Goal: Communication & Community: Answer question/provide support

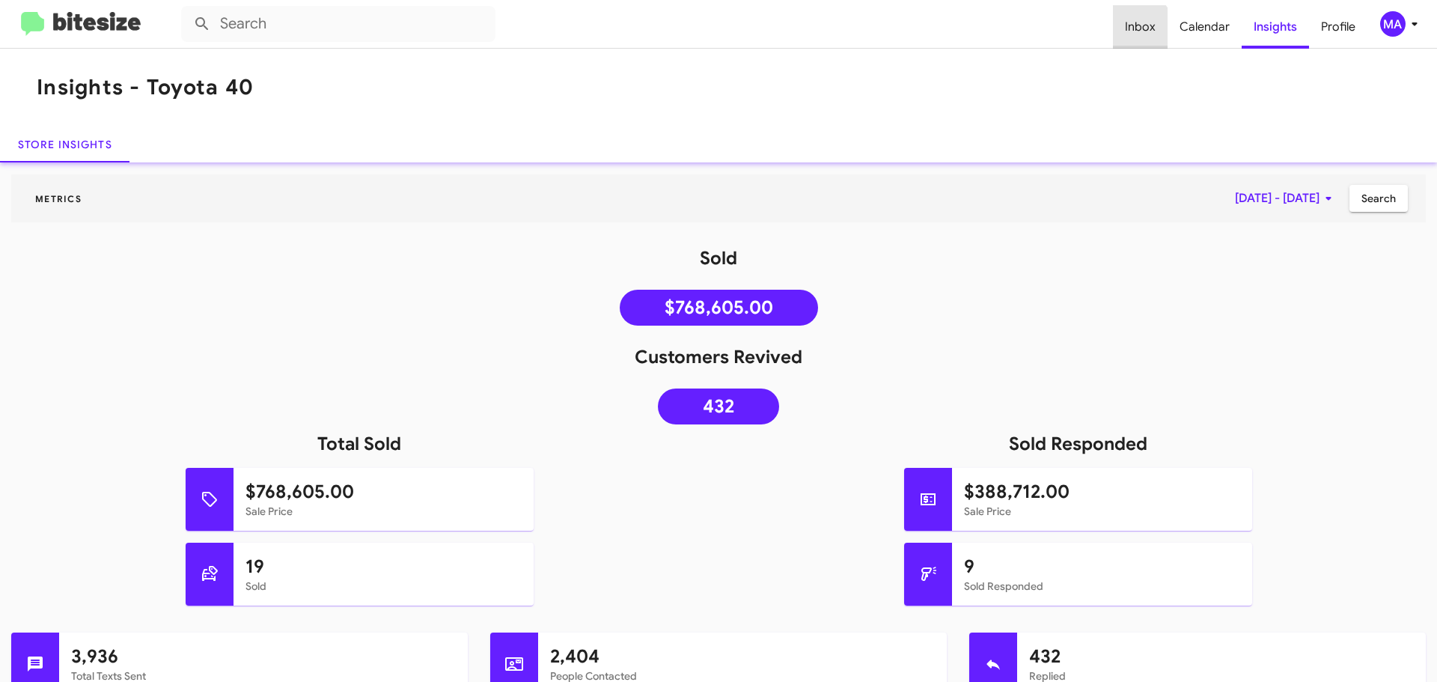
click at [1140, 29] on span "Inbox" at bounding box center [1140, 26] width 55 height 43
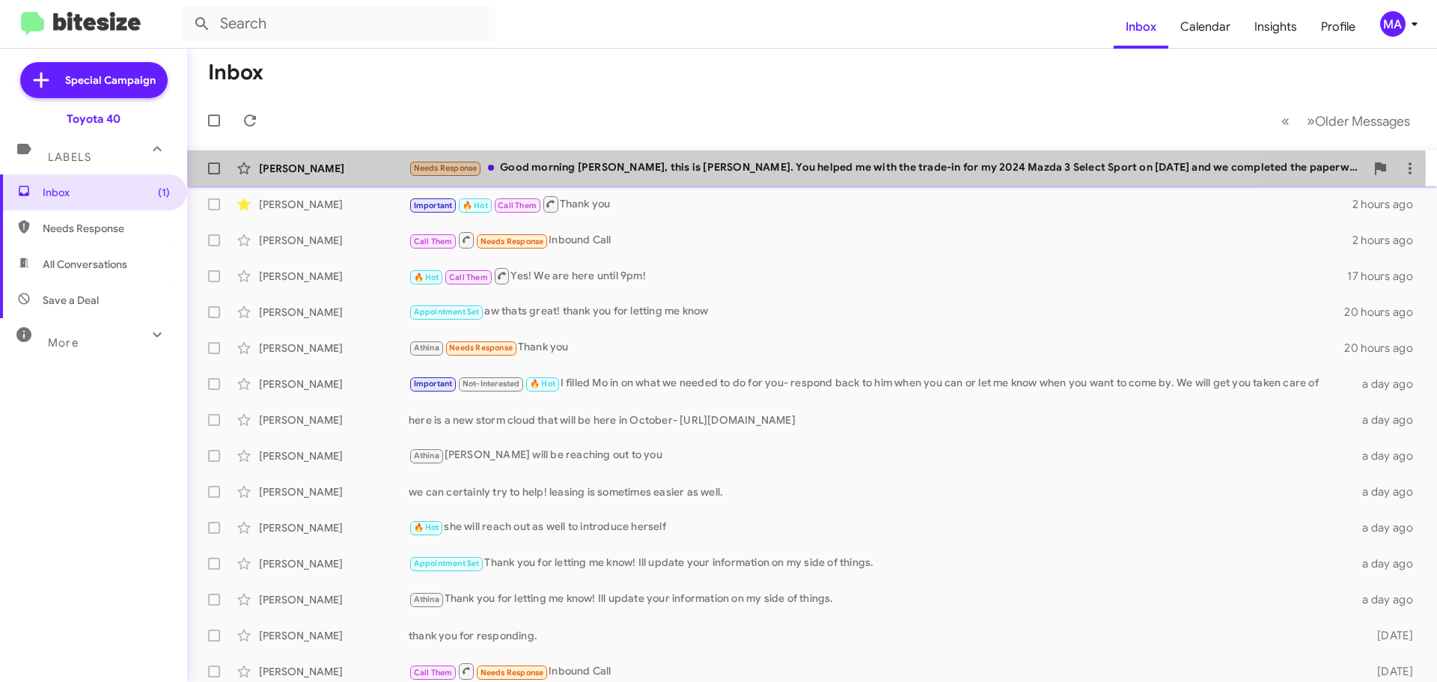
click at [582, 168] on div "Needs Response Good morning [PERSON_NAME], this is [PERSON_NAME]. You helped me…" at bounding box center [887, 167] width 956 height 17
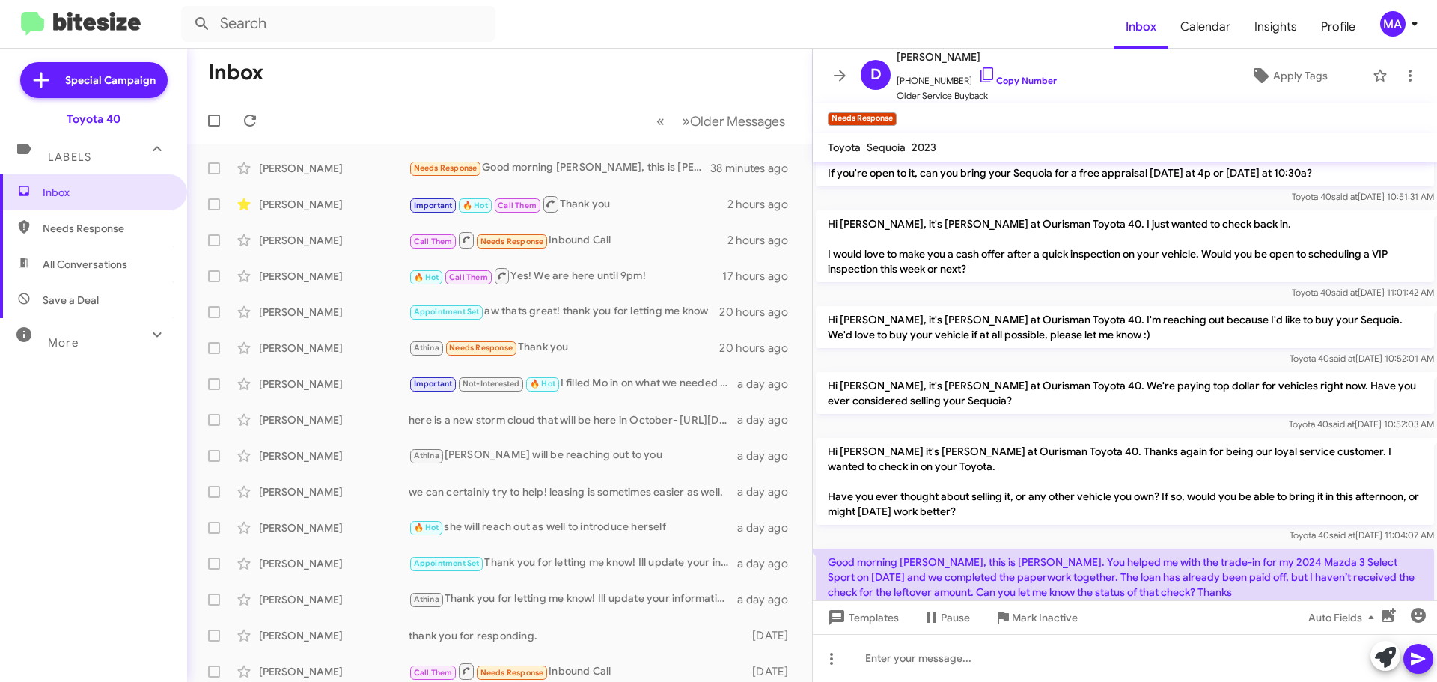
scroll to position [383, 0]
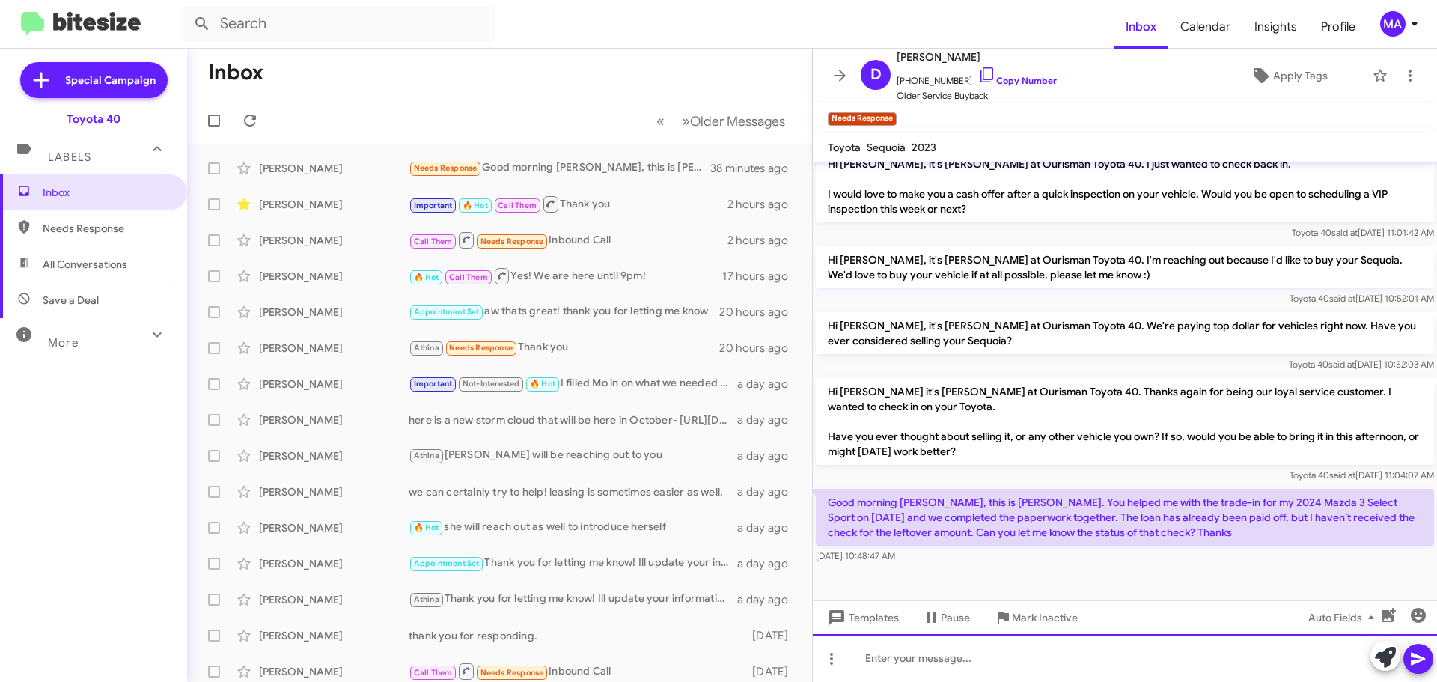
click at [971, 663] on div at bounding box center [1125, 658] width 624 height 48
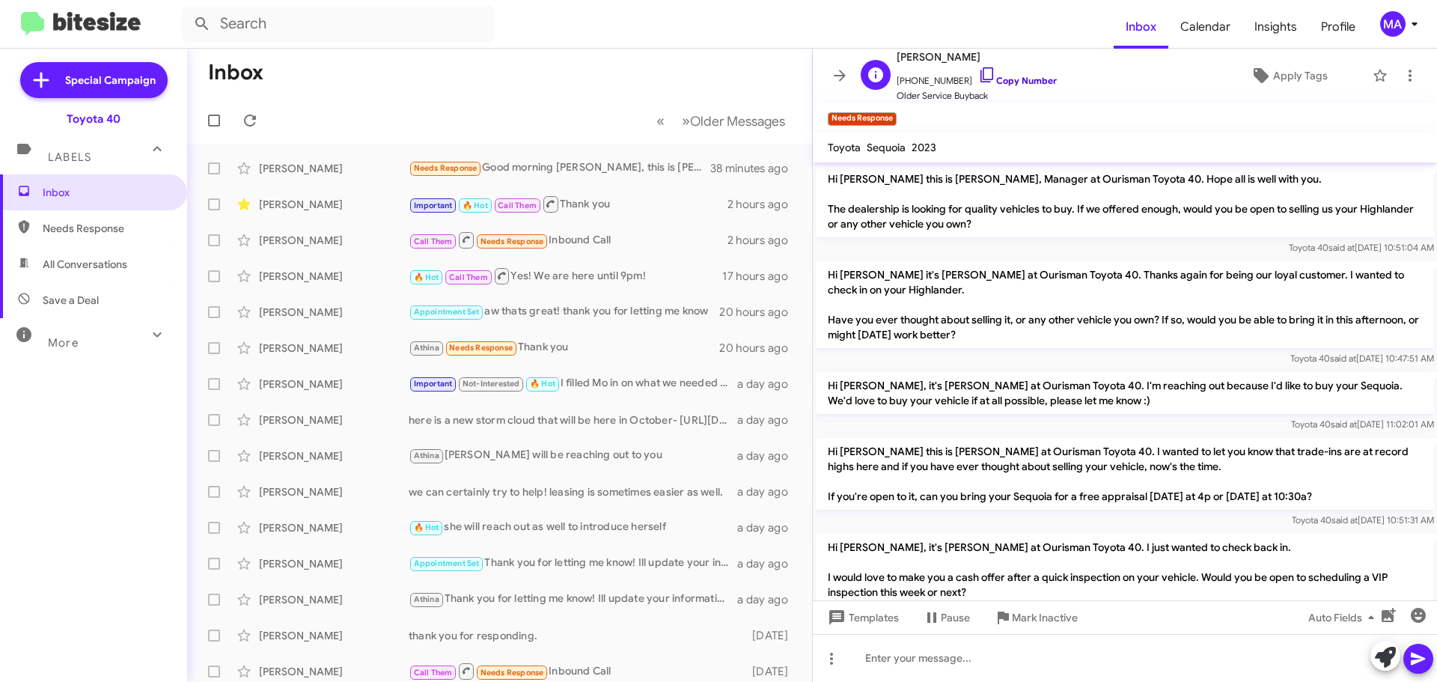
click at [978, 76] on icon at bounding box center [987, 75] width 18 height 18
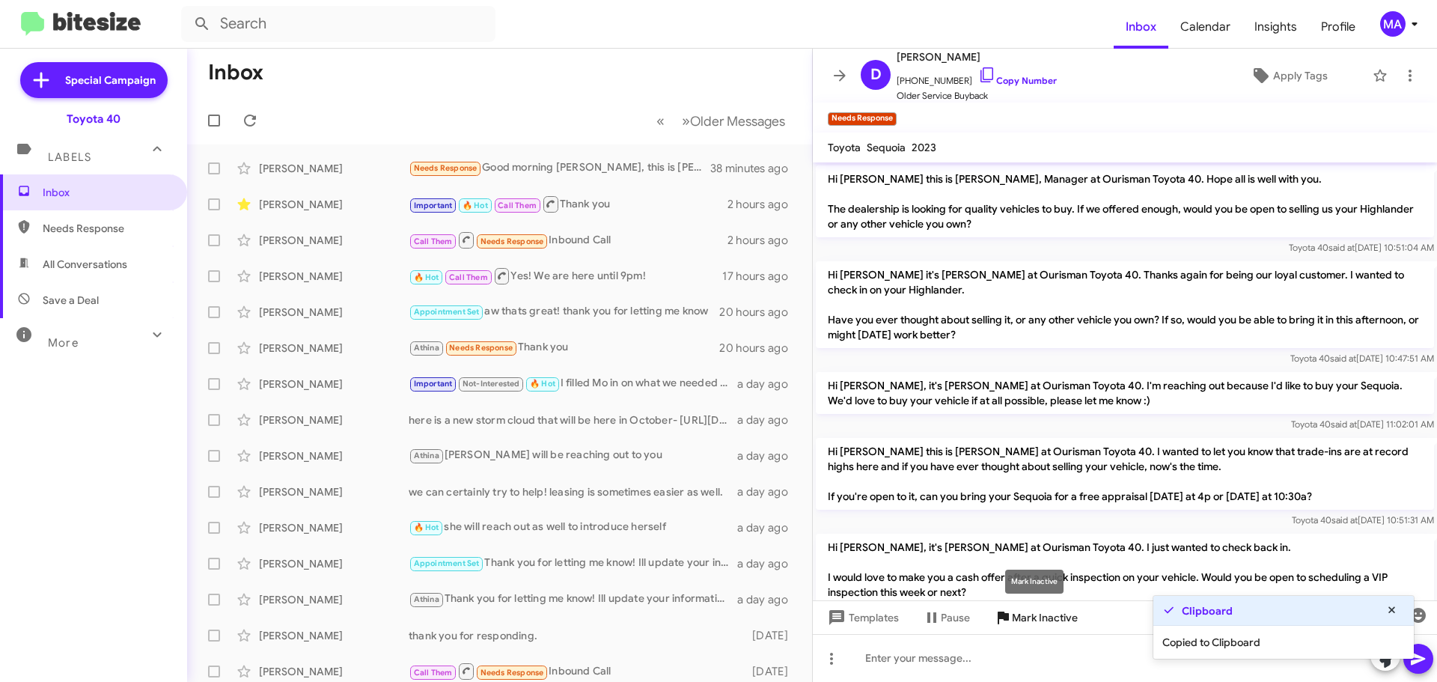
click at [1037, 619] on span "Mark Inactive" at bounding box center [1045, 617] width 66 height 27
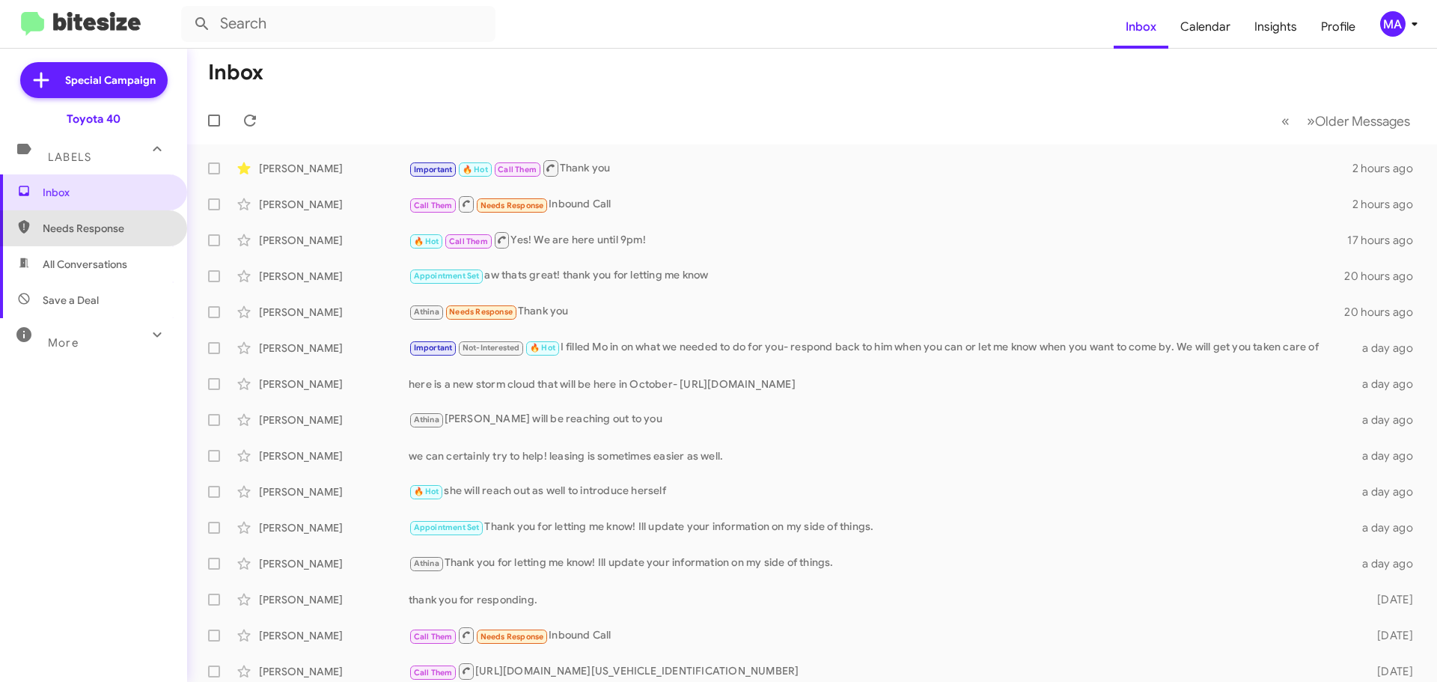
click at [132, 228] on span "Needs Response" at bounding box center [106, 228] width 127 height 15
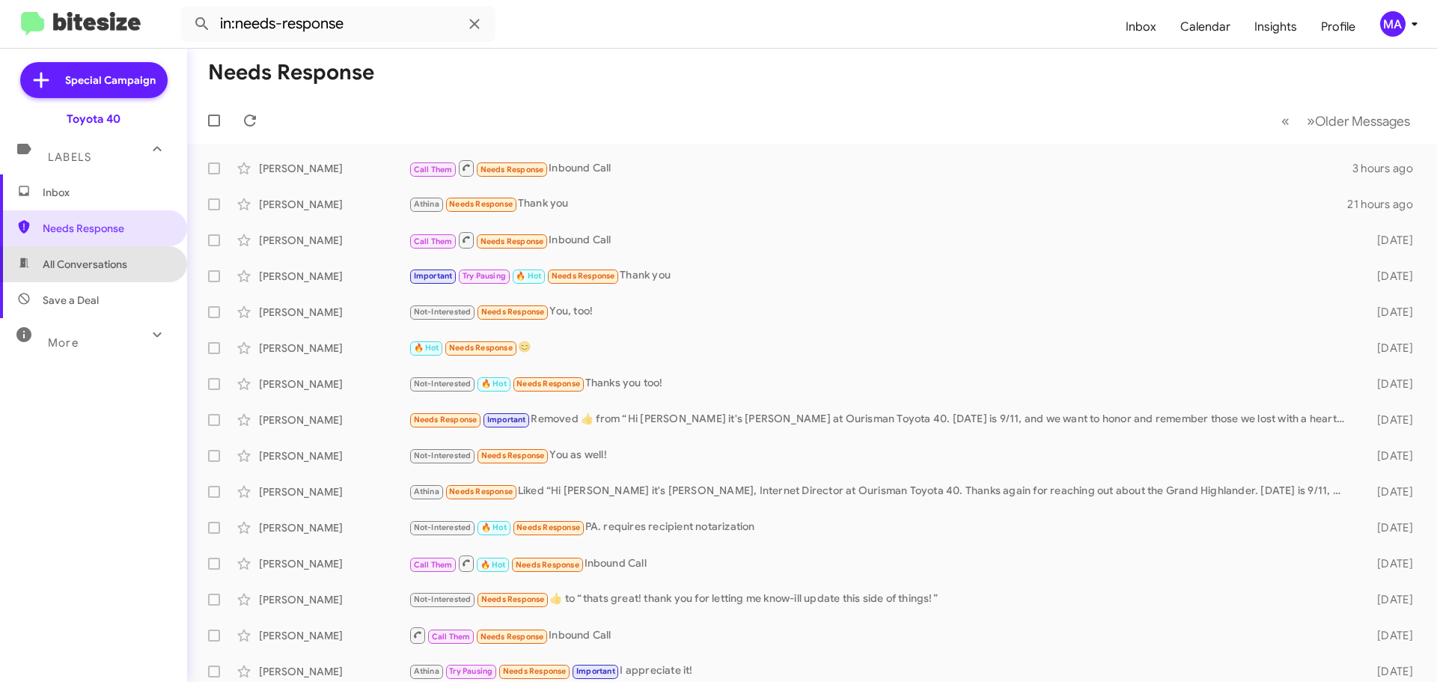
click at [126, 255] on span "All Conversations" at bounding box center [93, 264] width 187 height 36
type input "in:all-conversations"
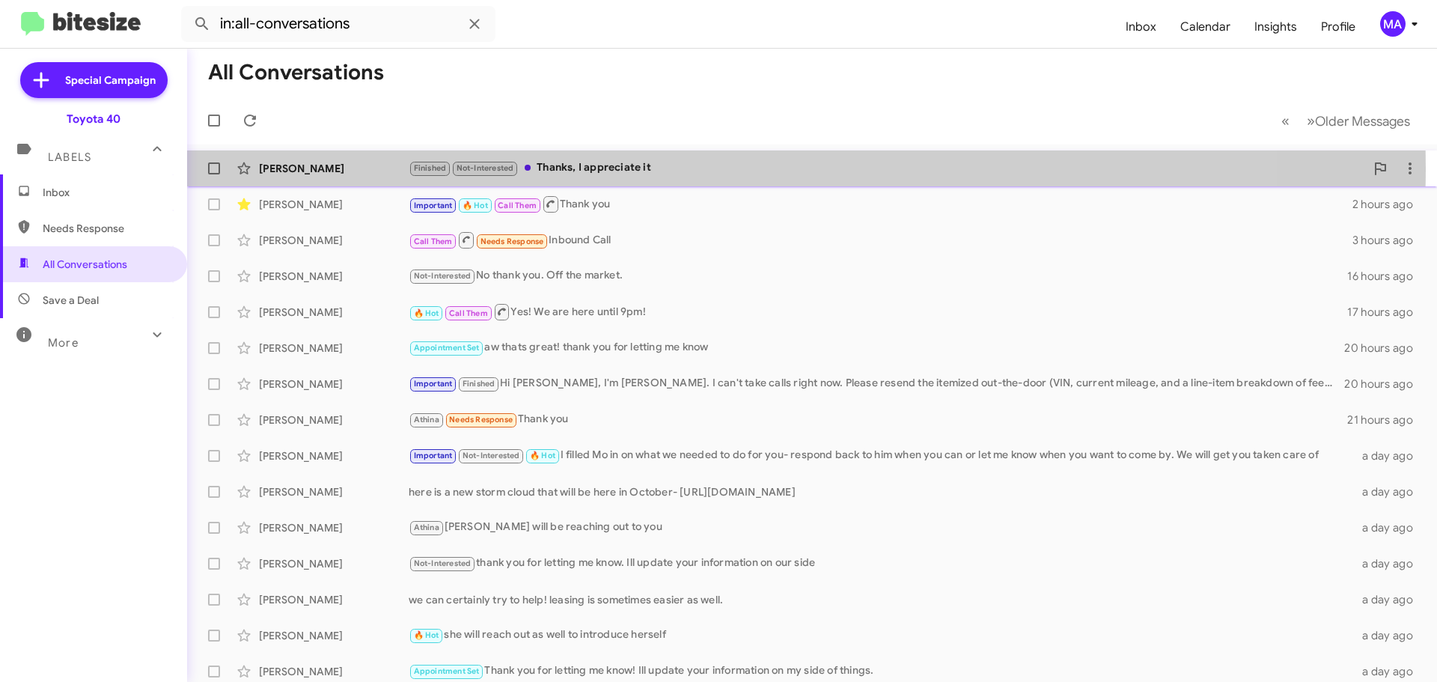
click at [685, 168] on div "Finished Not-Interested Thanks, I appreciate it" at bounding box center [887, 167] width 956 height 17
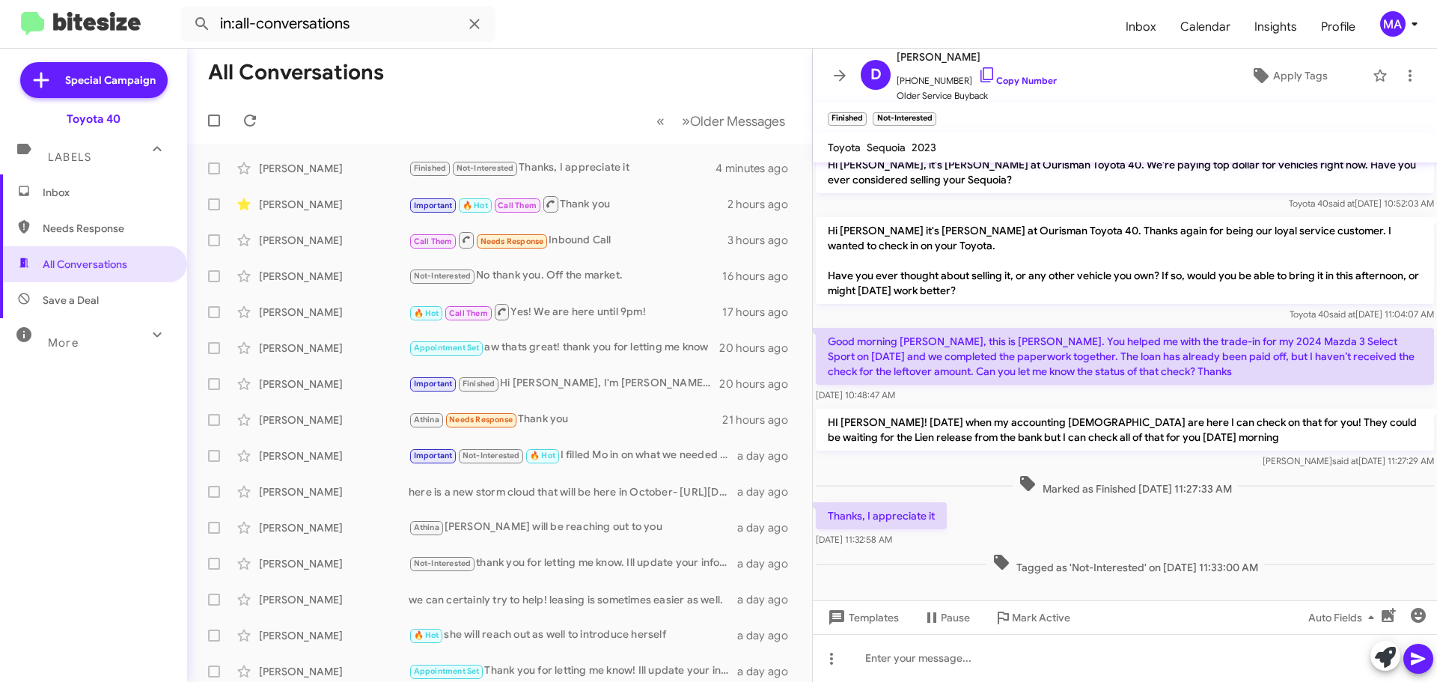
scroll to position [570, 0]
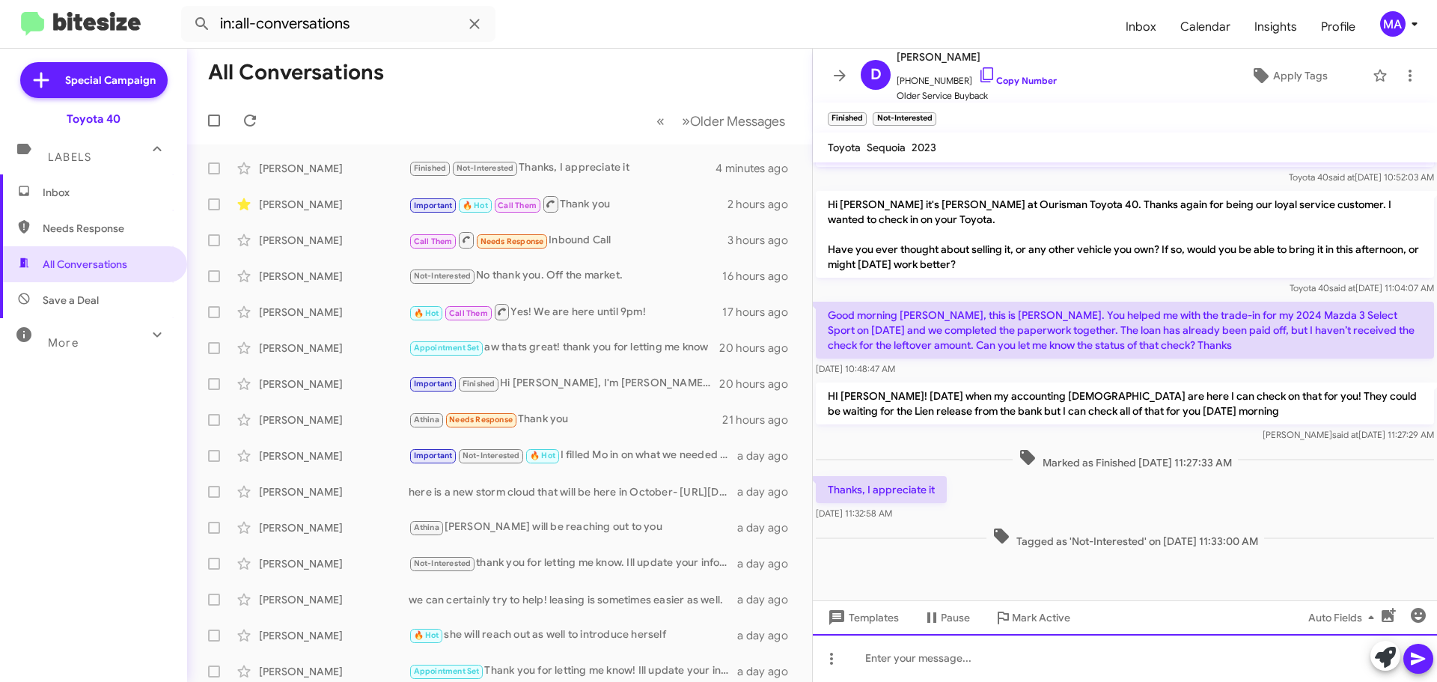
click at [1009, 657] on div at bounding box center [1125, 658] width 624 height 48
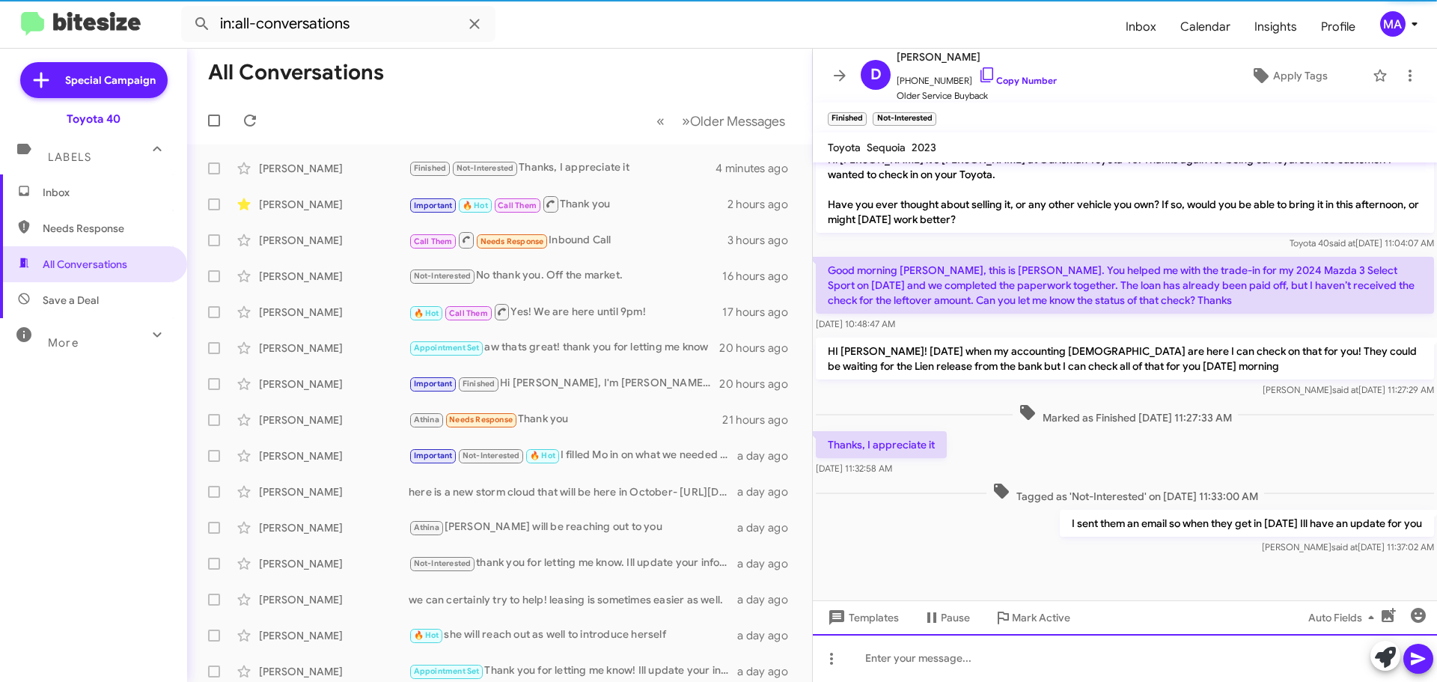
scroll to position [625, 0]
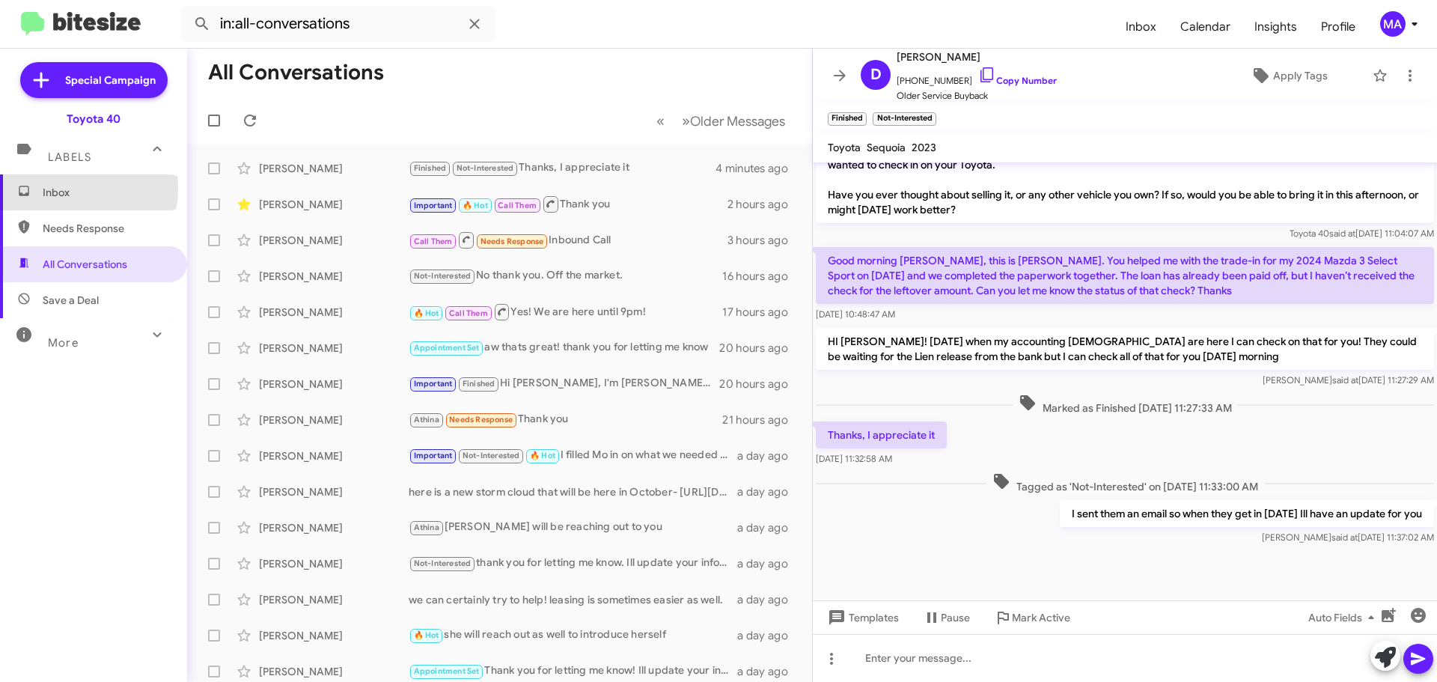
click at [63, 189] on span "Inbox" at bounding box center [106, 192] width 127 height 15
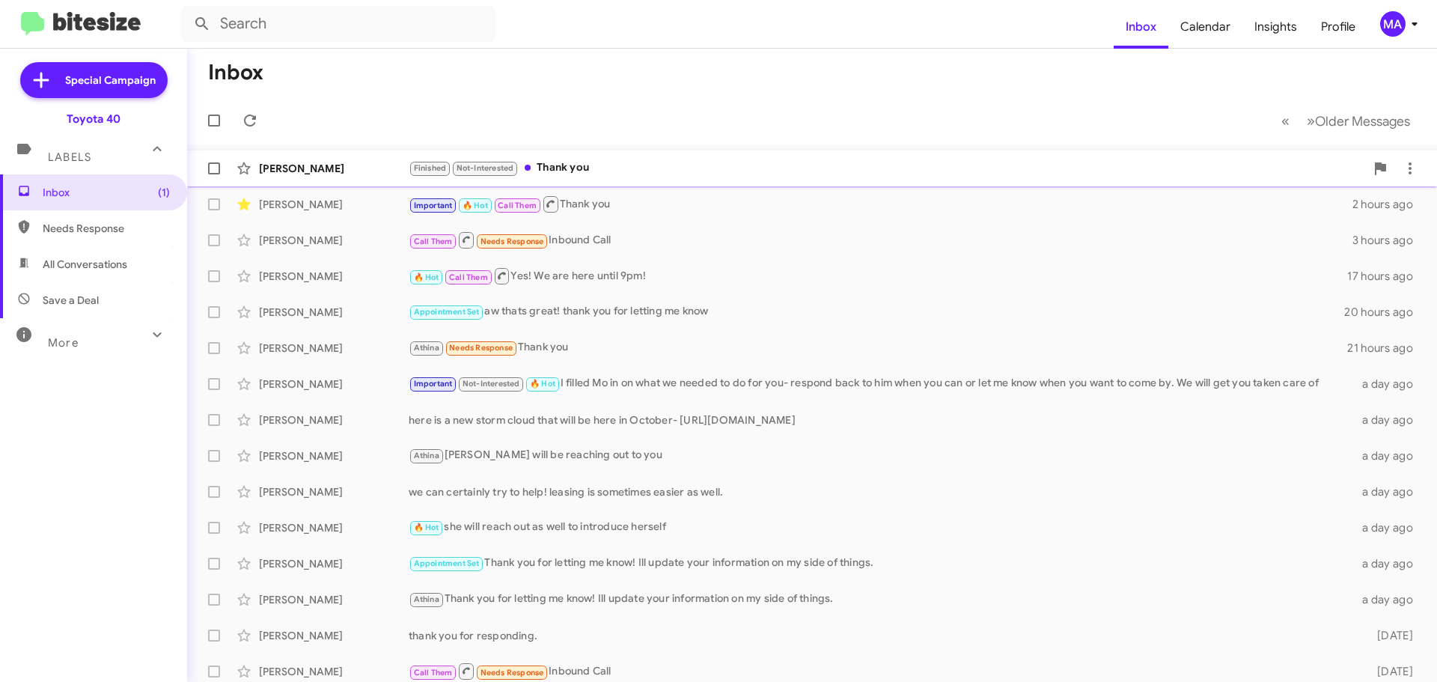
drag, startPoint x: 635, startPoint y: 165, endPoint x: 548, endPoint y: 165, distance: 87.5
click at [635, 165] on div "Finished Not-Interested Thank you" at bounding box center [887, 167] width 956 height 17
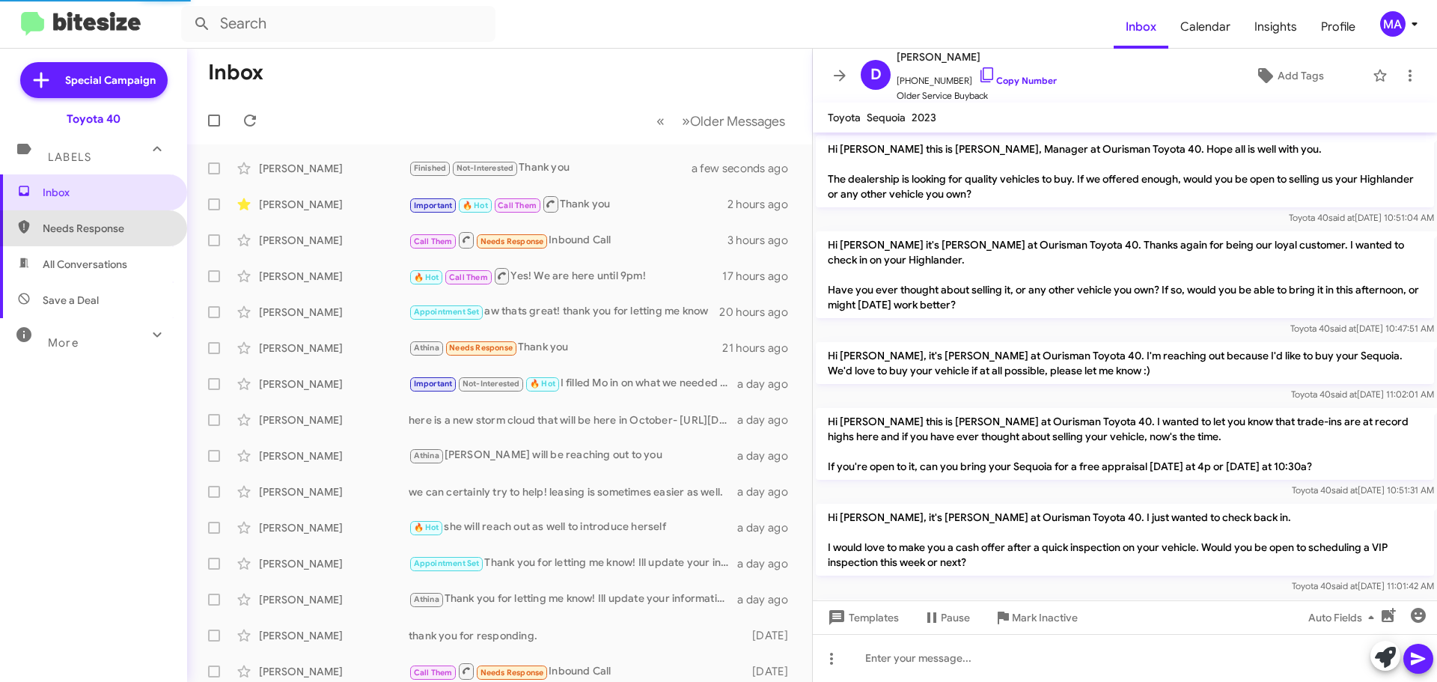
click at [101, 222] on span "Needs Response" at bounding box center [106, 228] width 127 height 15
type input "in:needs-response"
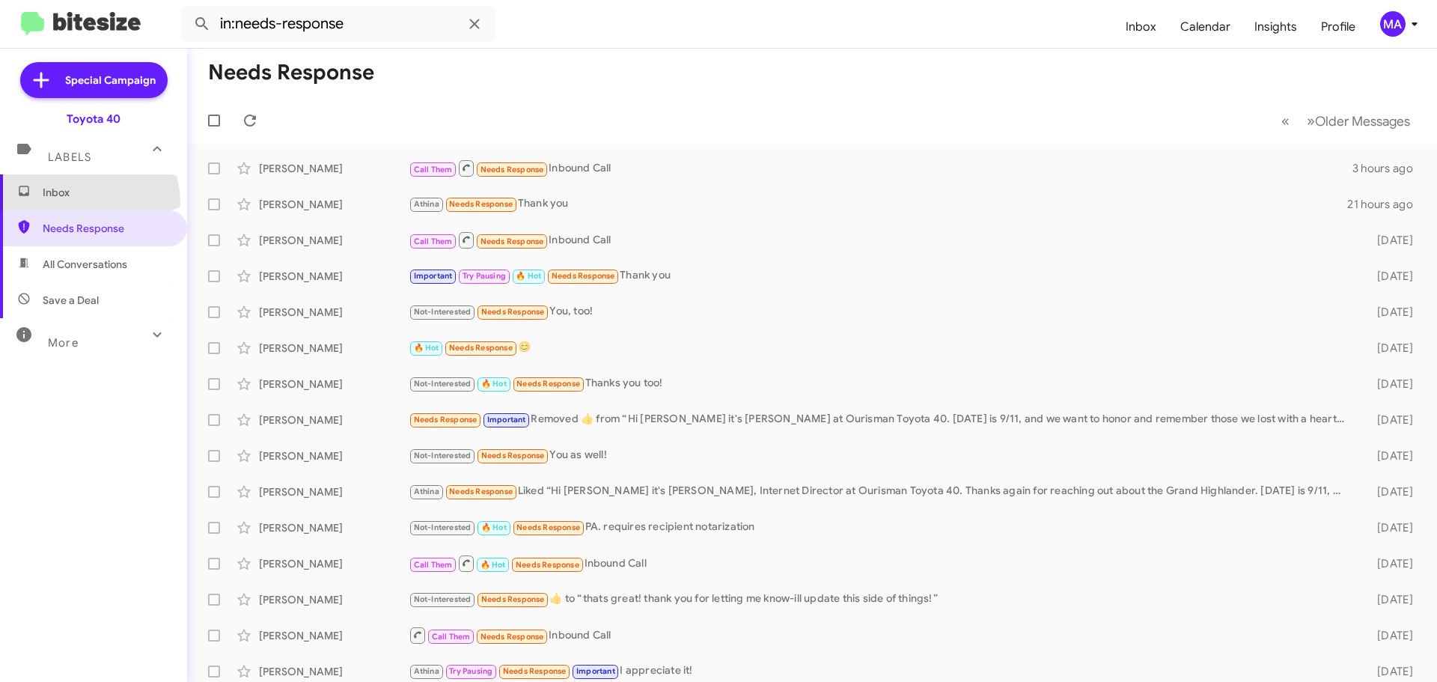
click at [82, 203] on span "Inbox" at bounding box center [93, 192] width 187 height 36
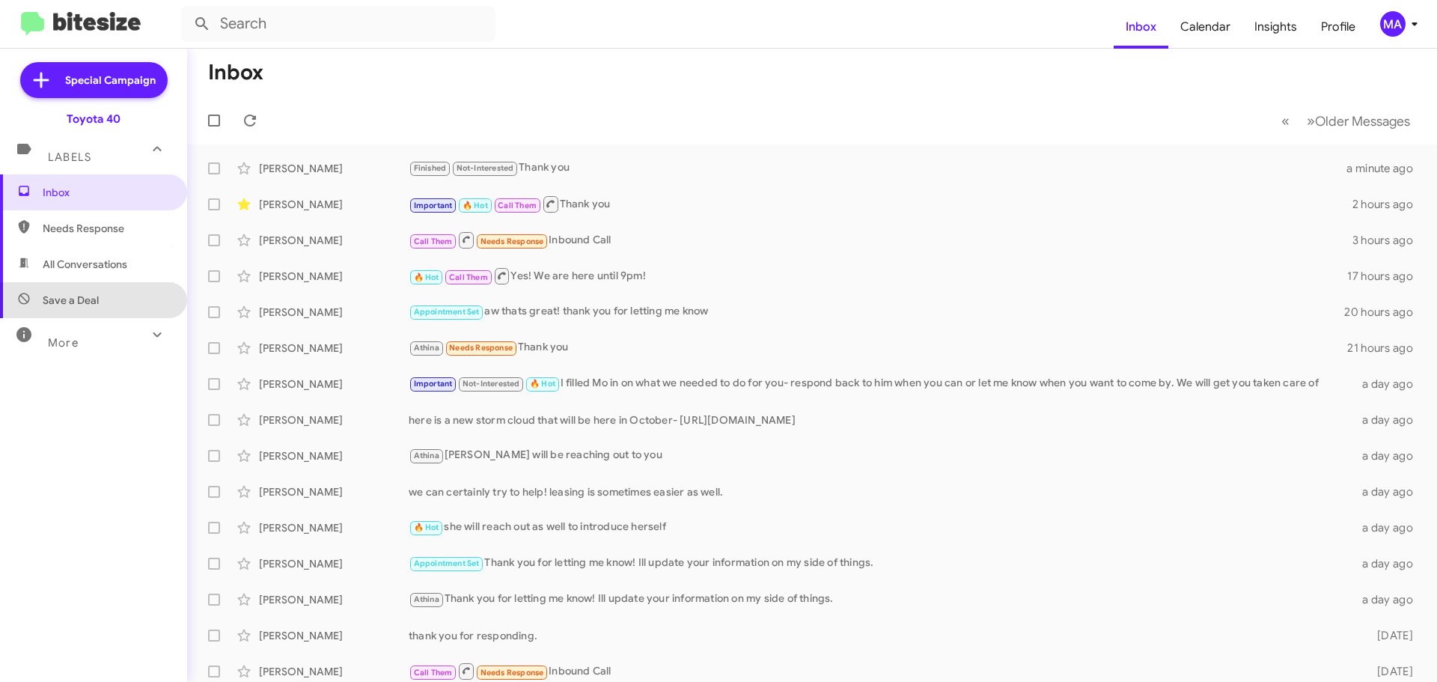
click at [98, 306] on span "Save a Deal" at bounding box center [93, 300] width 187 height 36
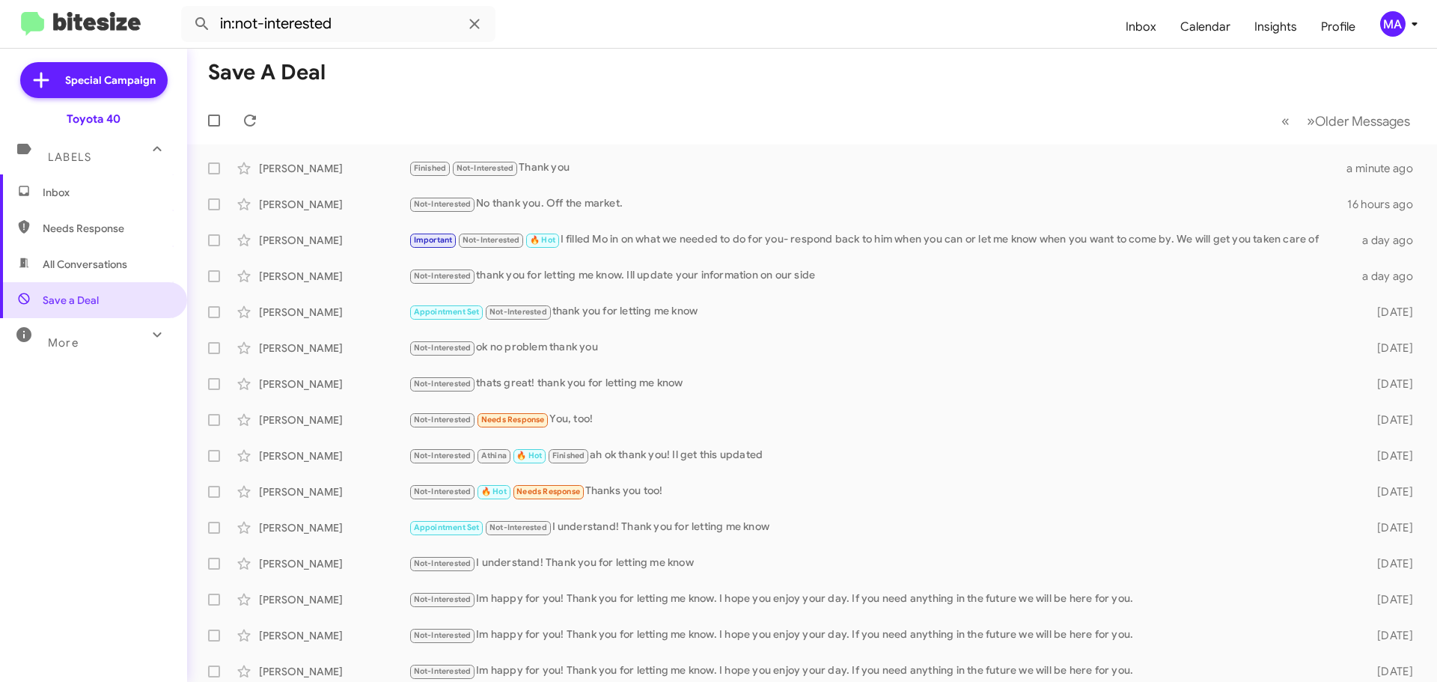
click at [91, 266] on span "All Conversations" at bounding box center [85, 264] width 85 height 15
type input "in:all-conversations"
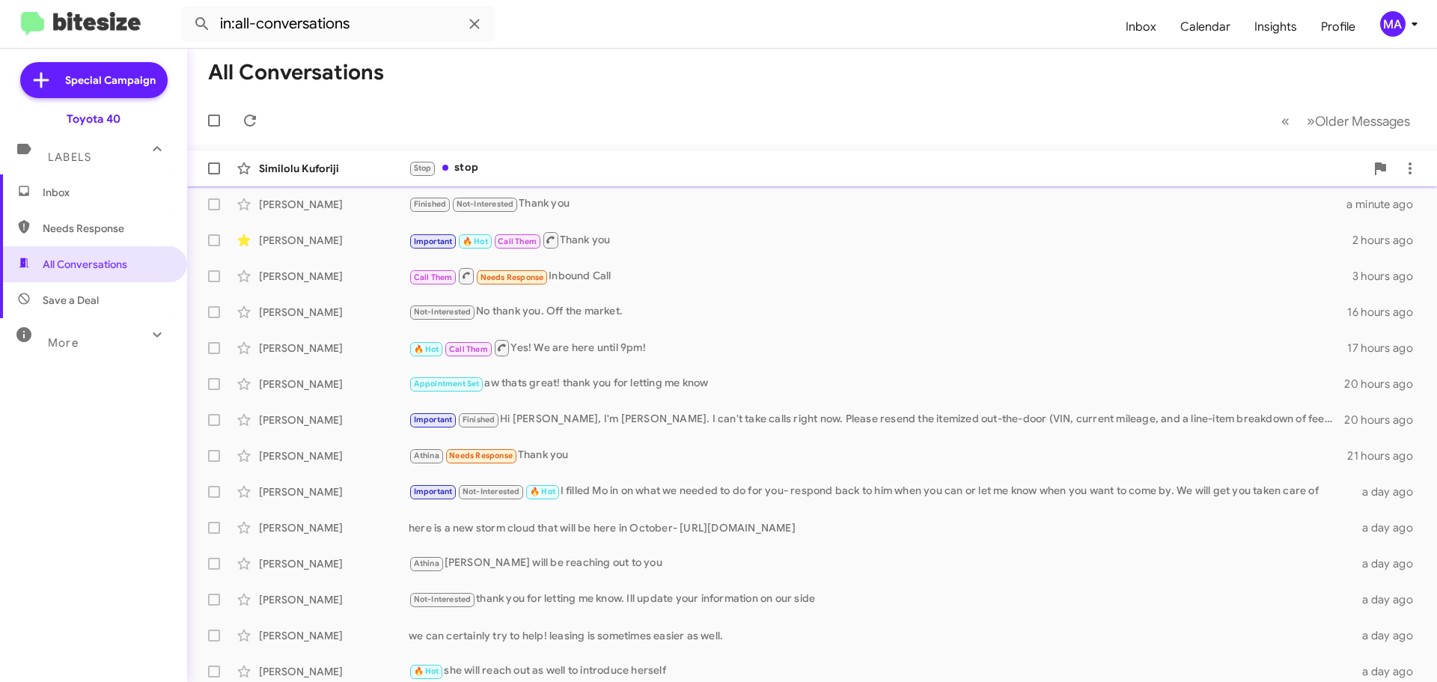
click at [495, 165] on div "Stop stop" at bounding box center [887, 167] width 956 height 17
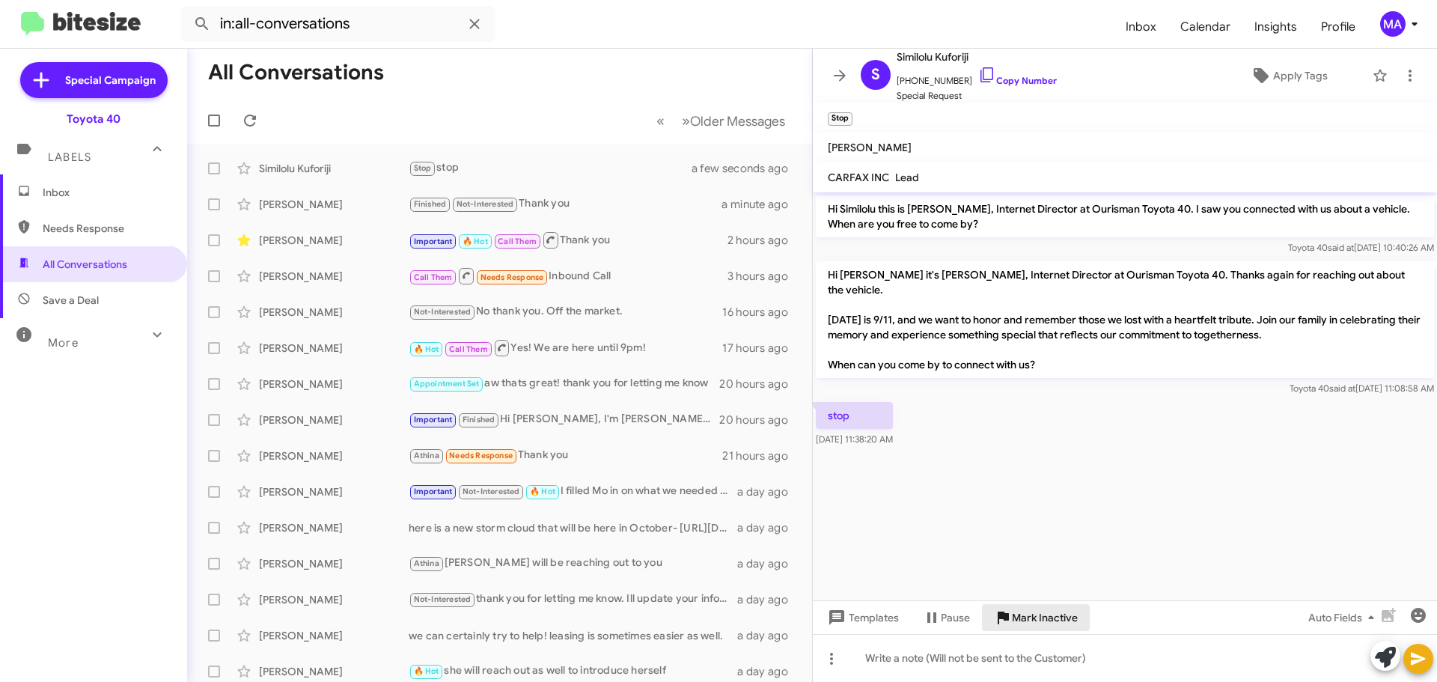
click at [1031, 616] on span "Mark Inactive" at bounding box center [1045, 617] width 66 height 27
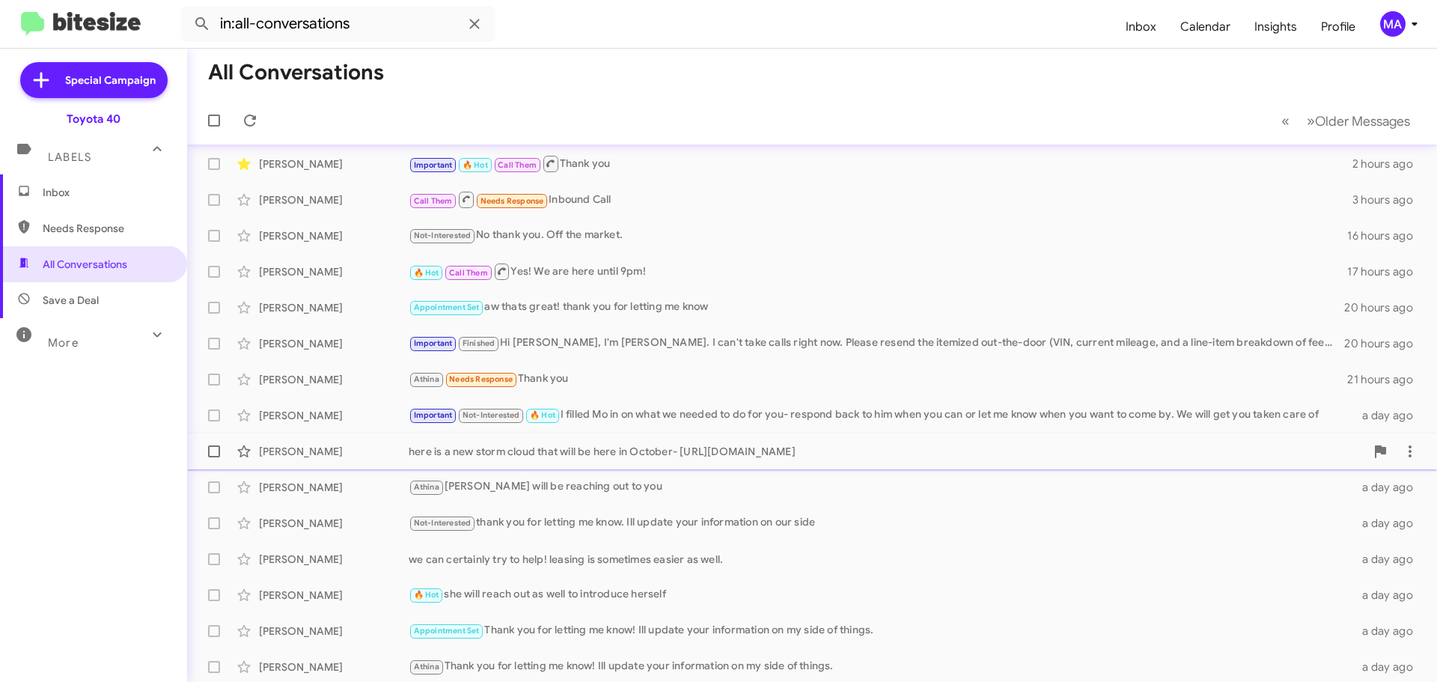
scroll to position [151, 0]
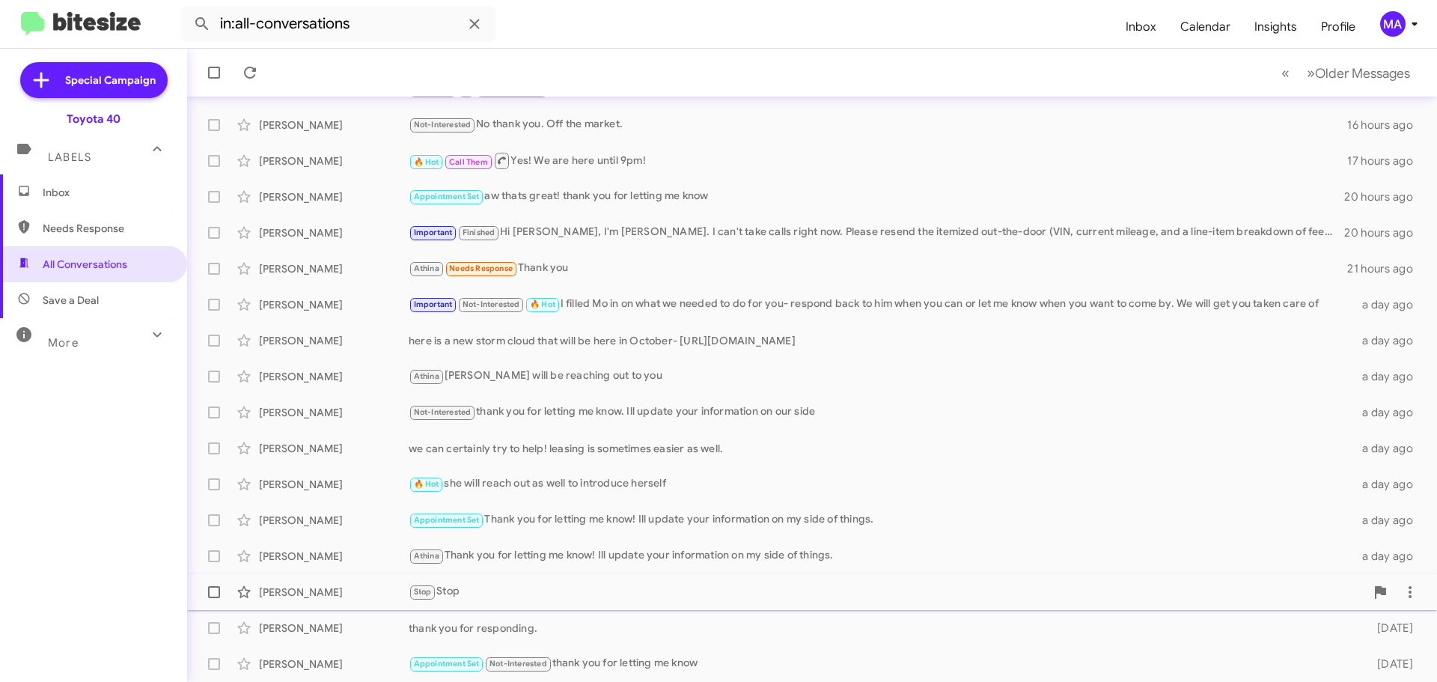
click at [465, 588] on div "Stop Stop" at bounding box center [887, 591] width 956 height 17
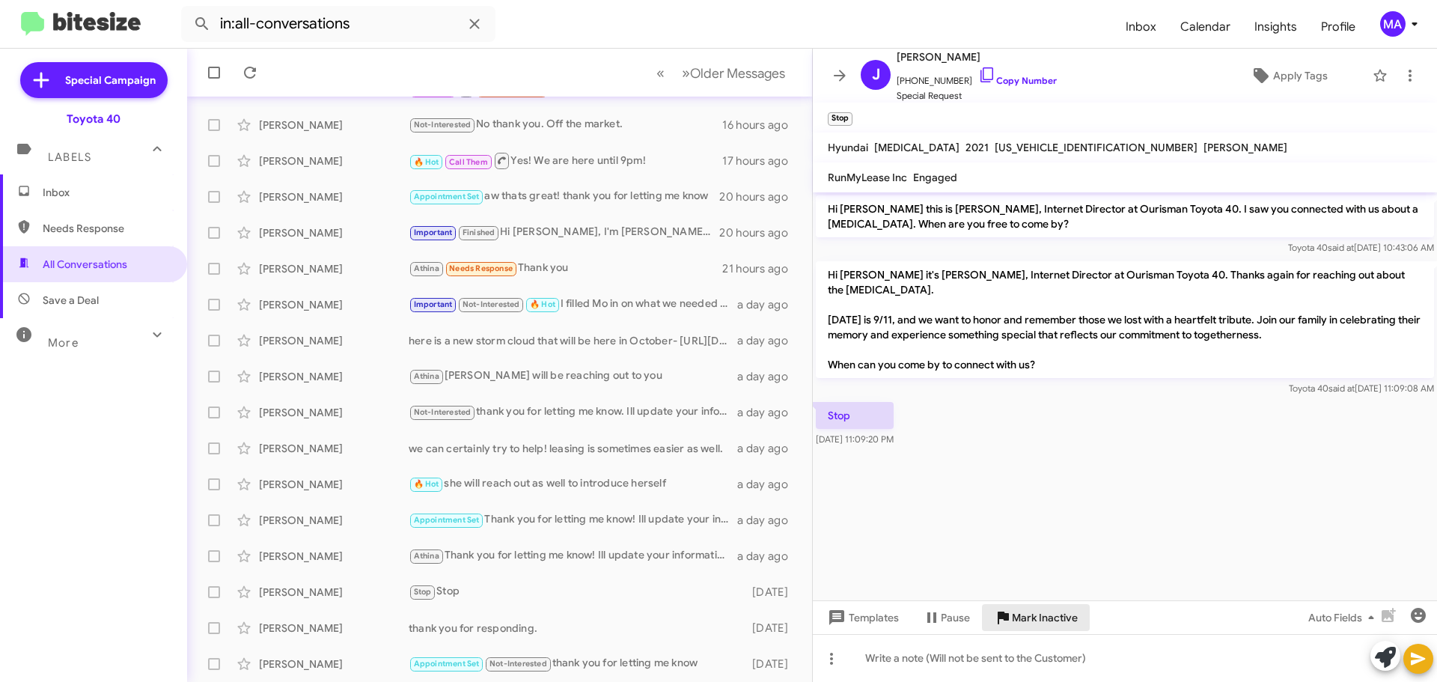
click at [1033, 617] on span "Mark Inactive" at bounding box center [1045, 617] width 66 height 27
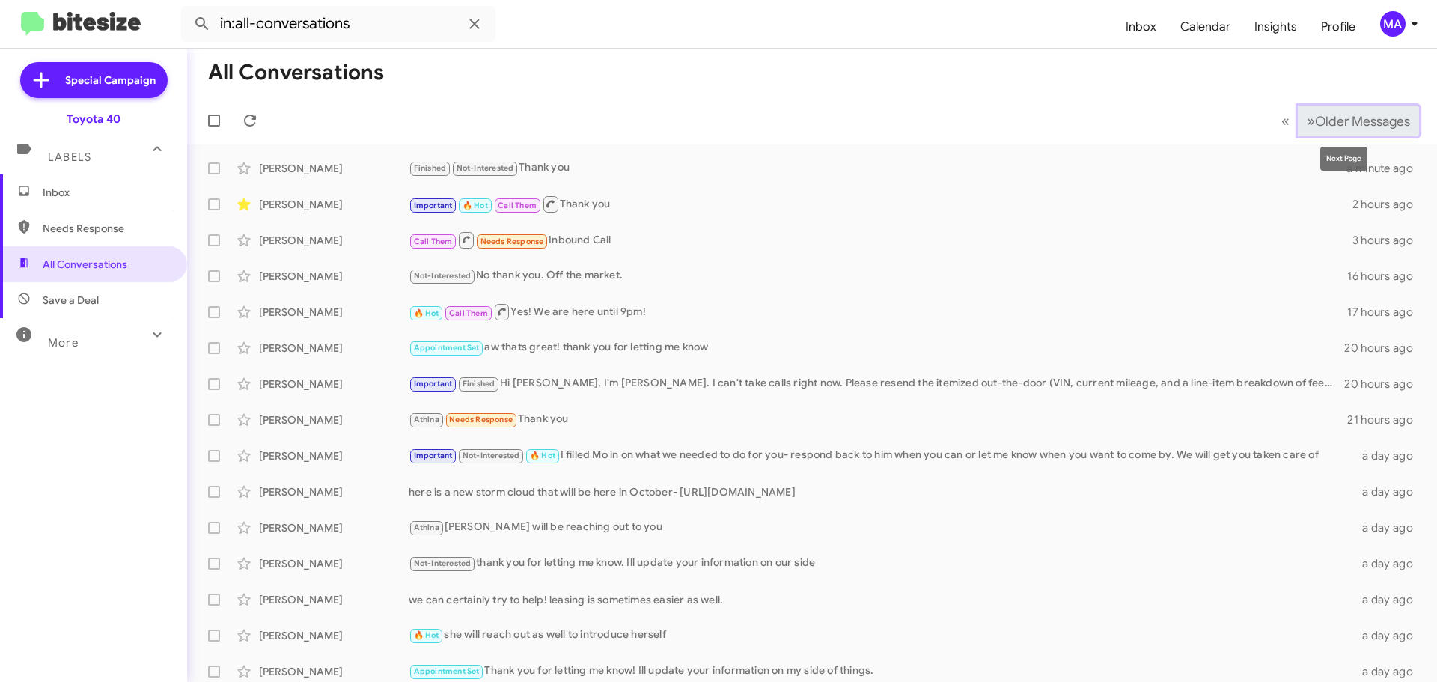
click at [1327, 132] on button "» Next Older Messages" at bounding box center [1358, 121] width 121 height 31
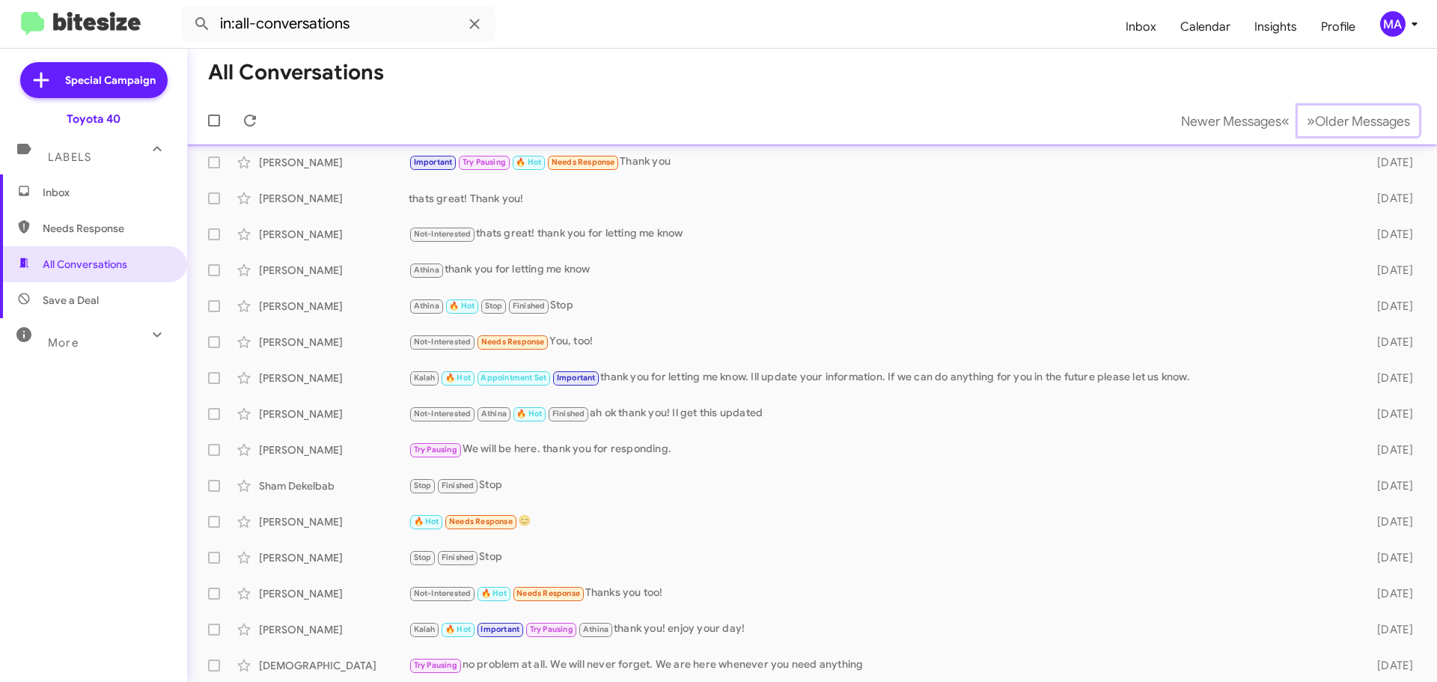
scroll to position [187, 0]
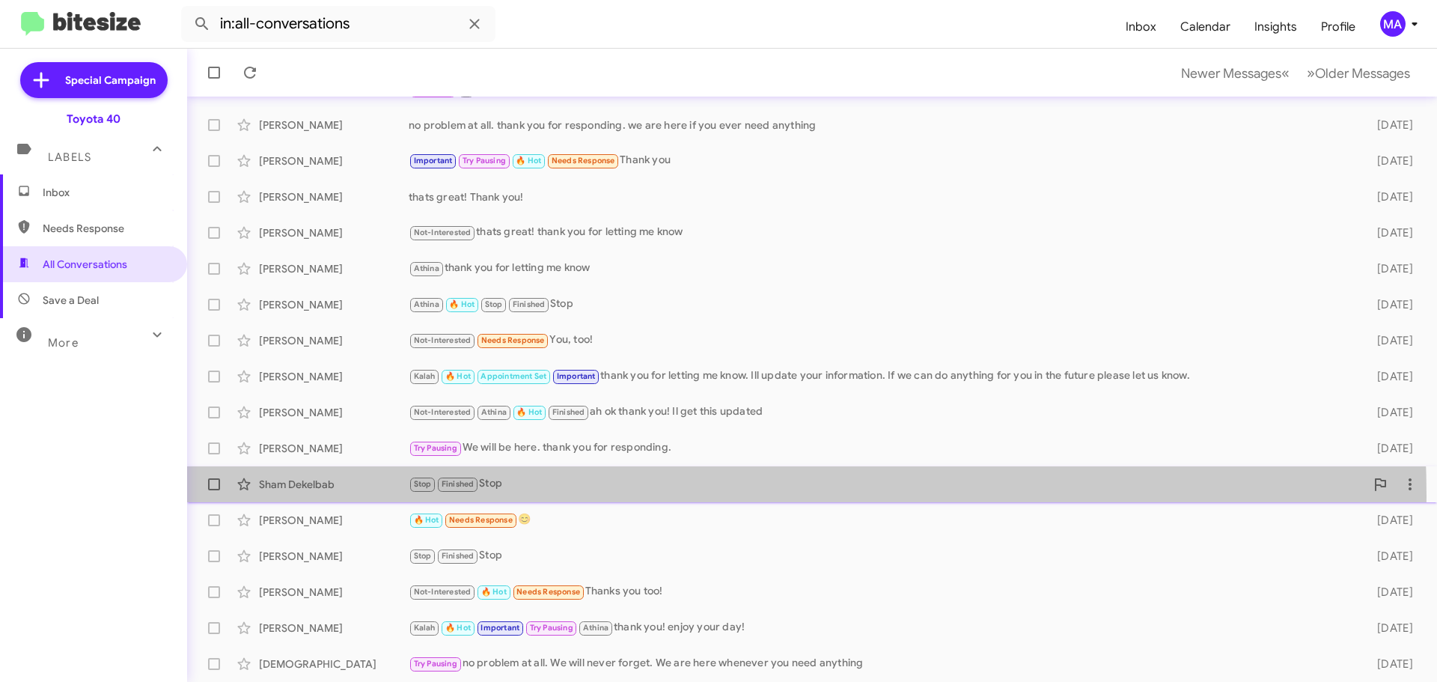
click at [543, 496] on div "Sham Dekelbab Stop Finished Stop [DATE]" at bounding box center [812, 484] width 1226 height 30
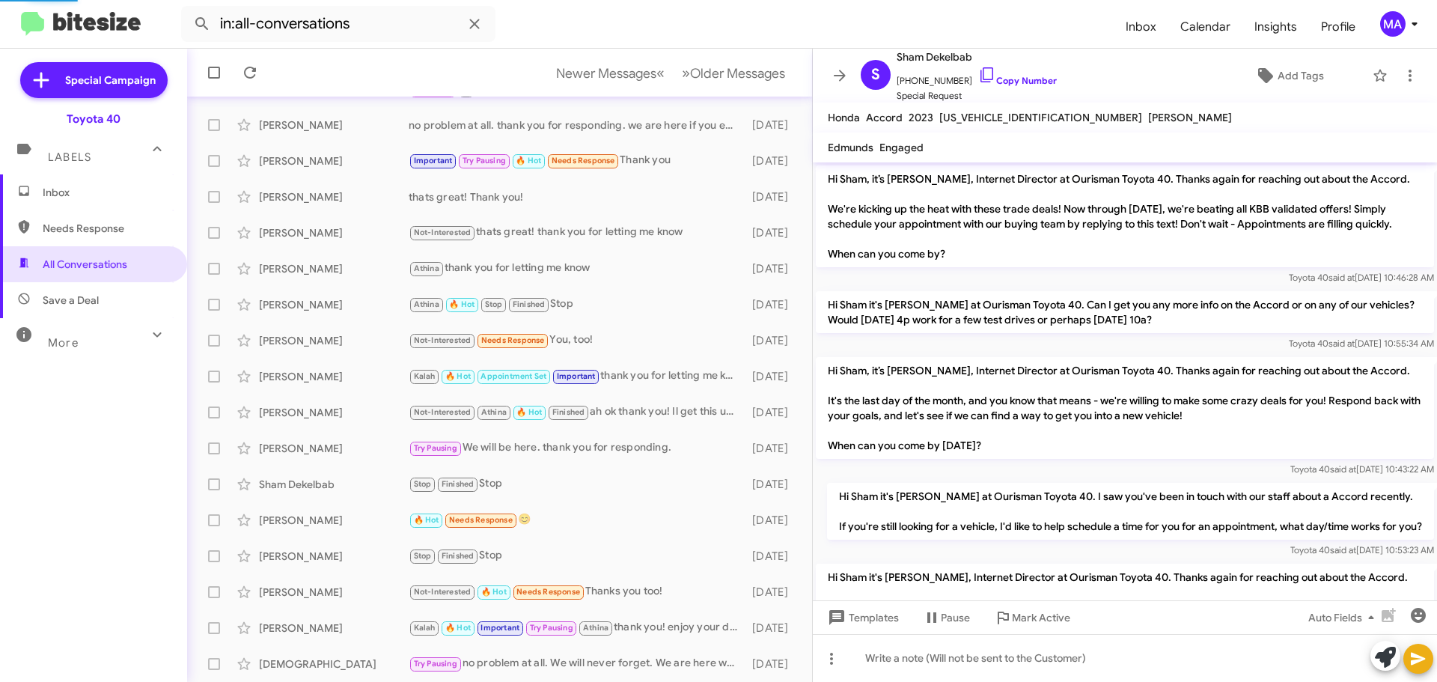
scroll to position [819, 0]
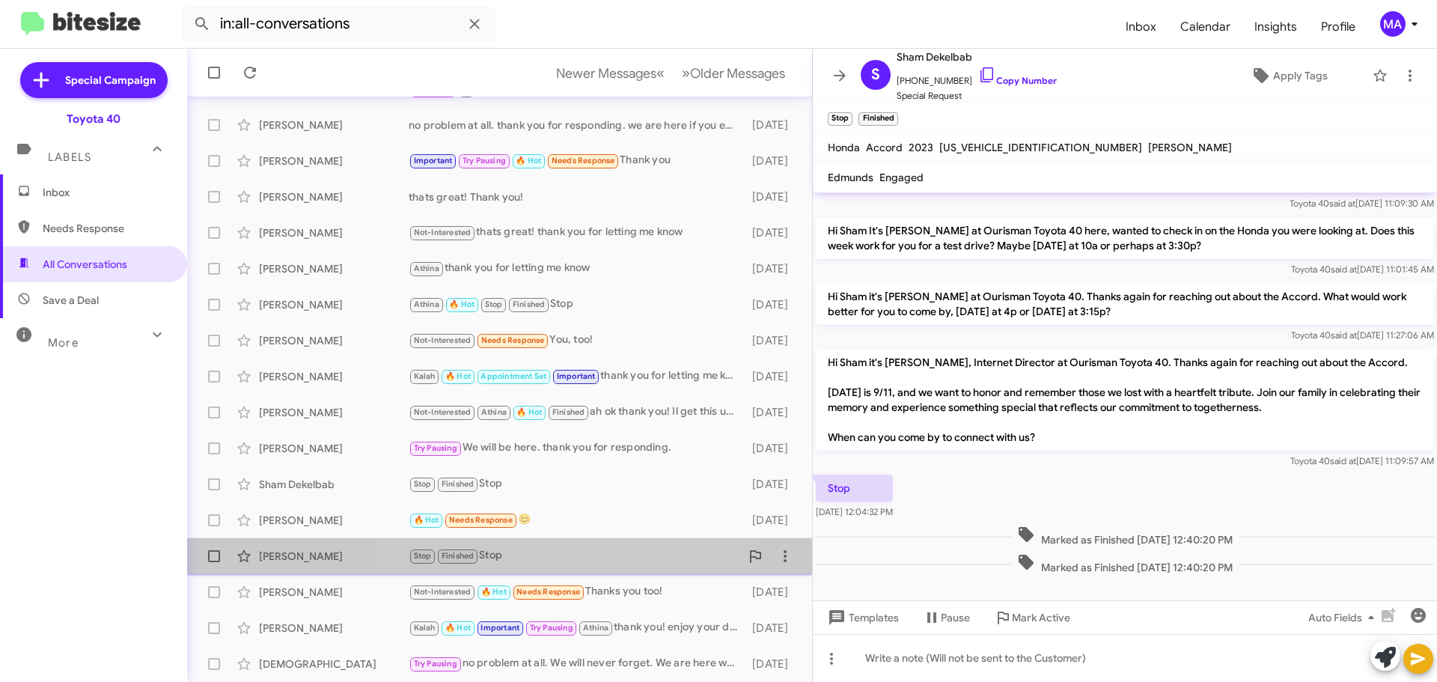
click at [545, 559] on div "Stop Finished Stop" at bounding box center [574, 555] width 331 height 17
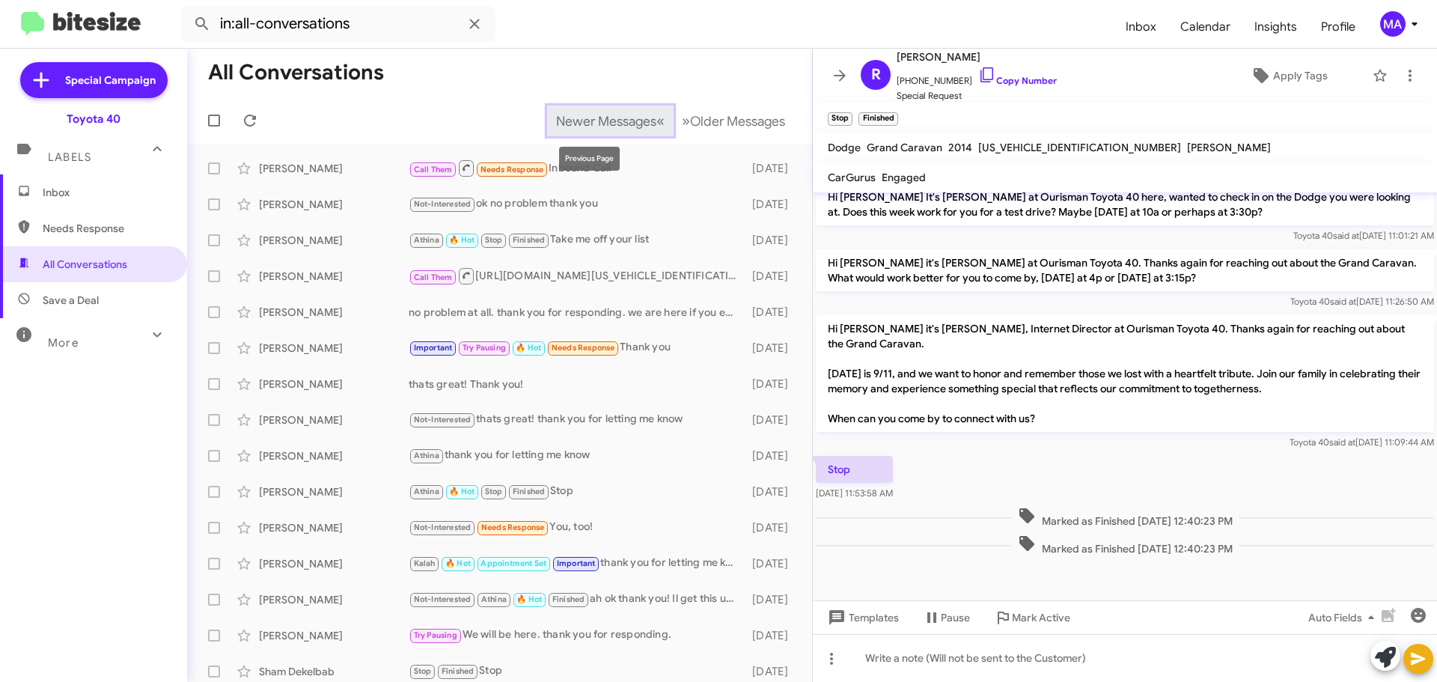
click at [611, 120] on span "Newer Messages" at bounding box center [606, 121] width 100 height 16
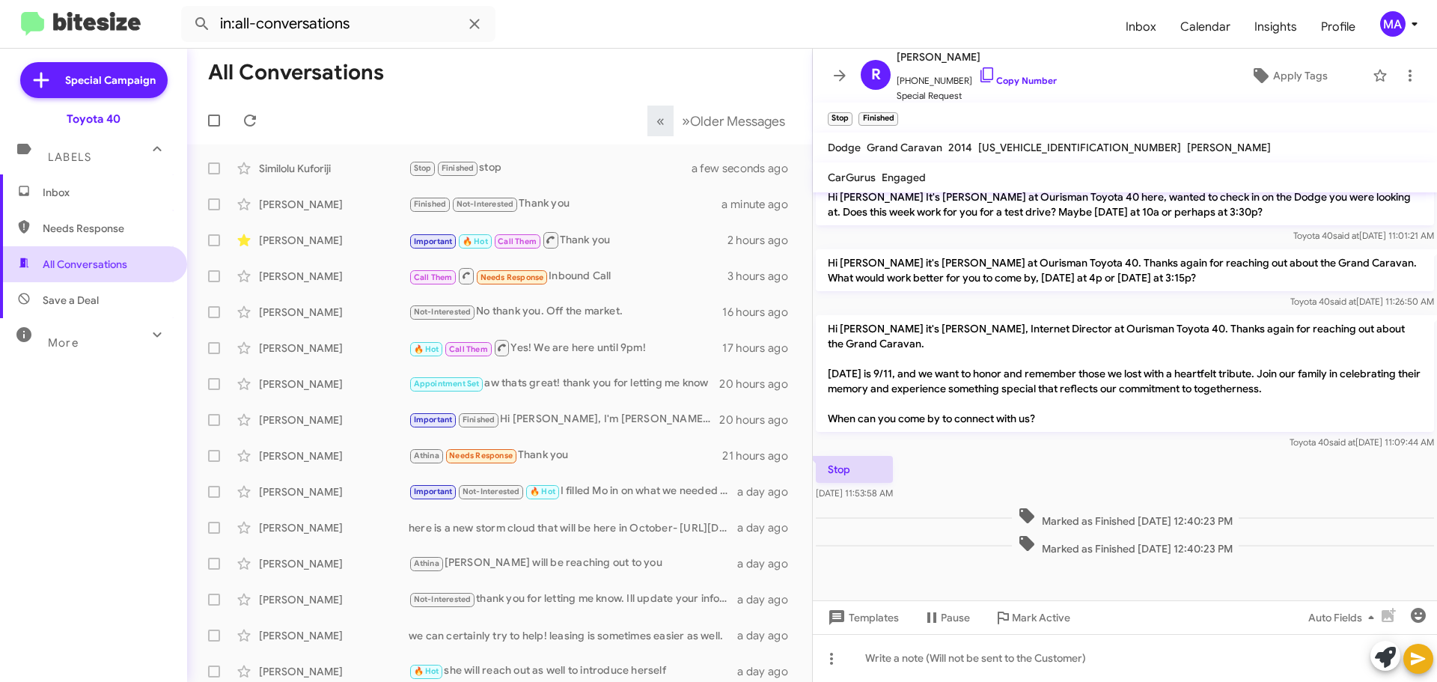
click at [87, 265] on span "All Conversations" at bounding box center [85, 264] width 85 height 15
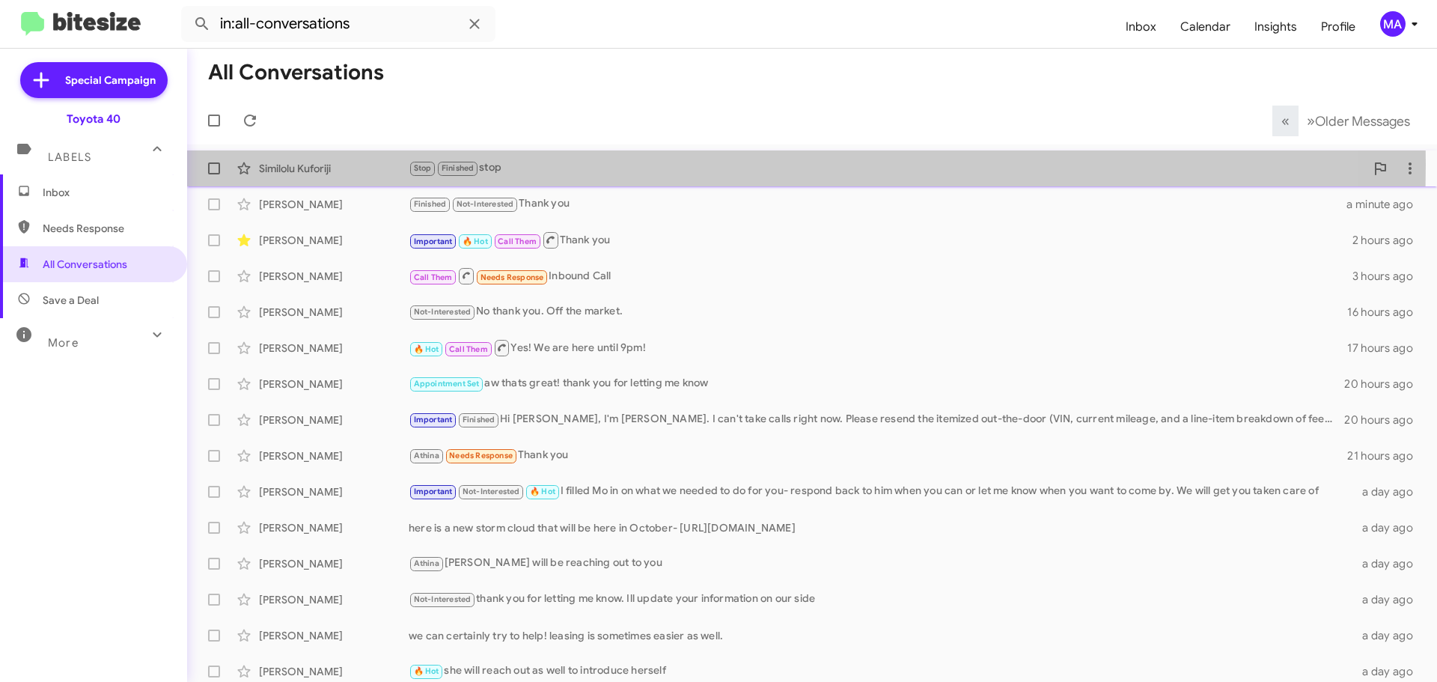
click at [536, 164] on div "Stop Finished stop" at bounding box center [887, 167] width 956 height 17
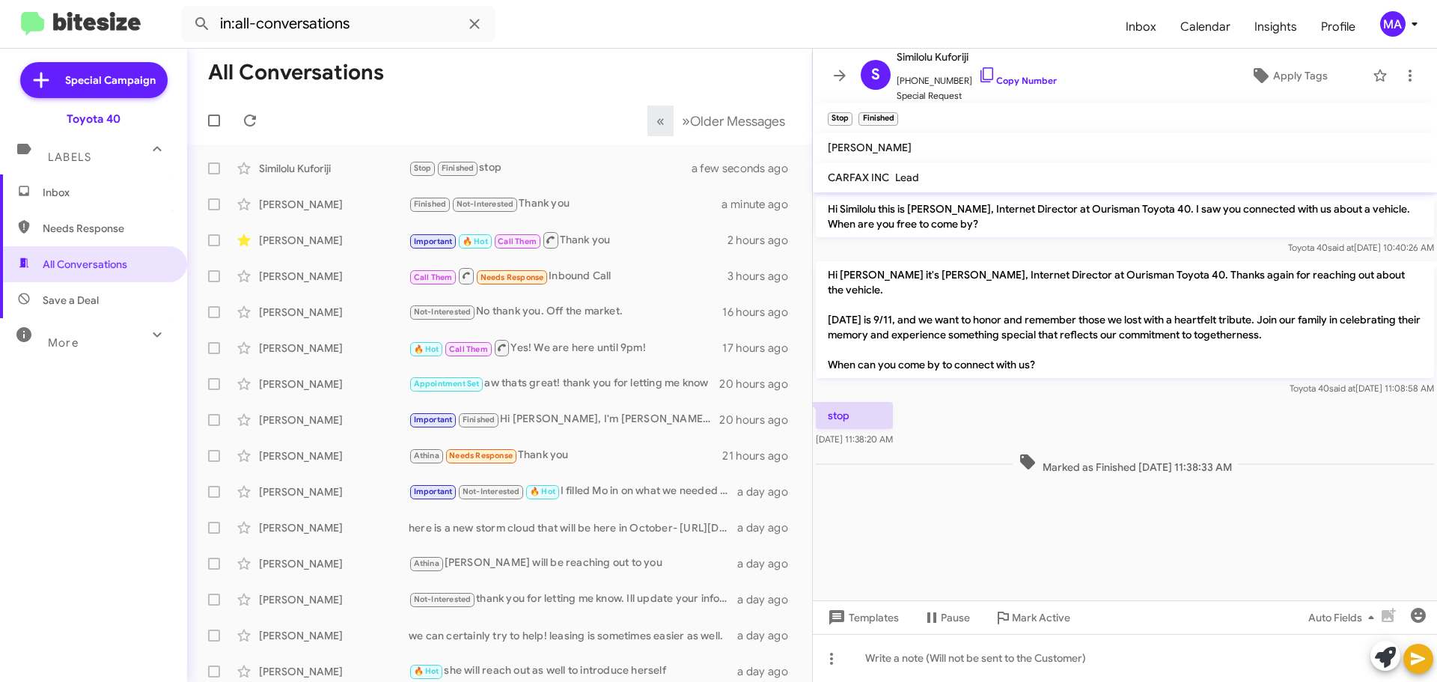
click at [109, 198] on span "Inbox" at bounding box center [106, 192] width 127 height 15
